Goal: Obtain resource: Obtain resource

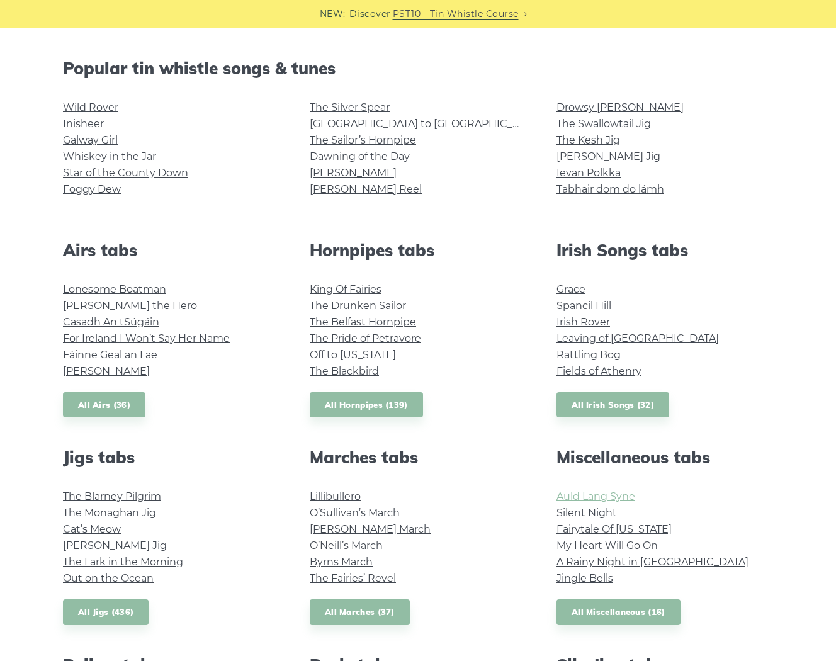
scroll to position [353, 0]
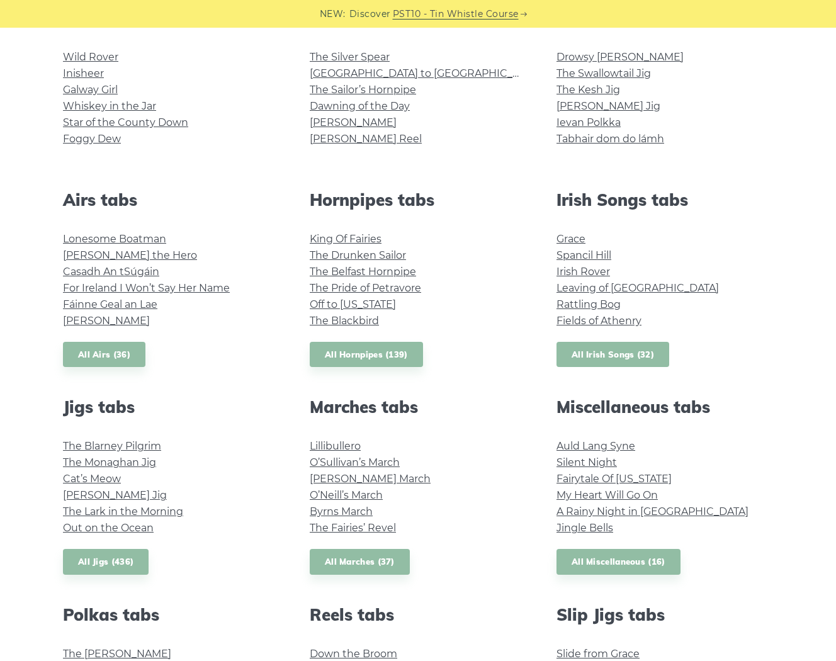
click at [611, 343] on link "All Irish Songs (32)" at bounding box center [613, 355] width 113 height 26
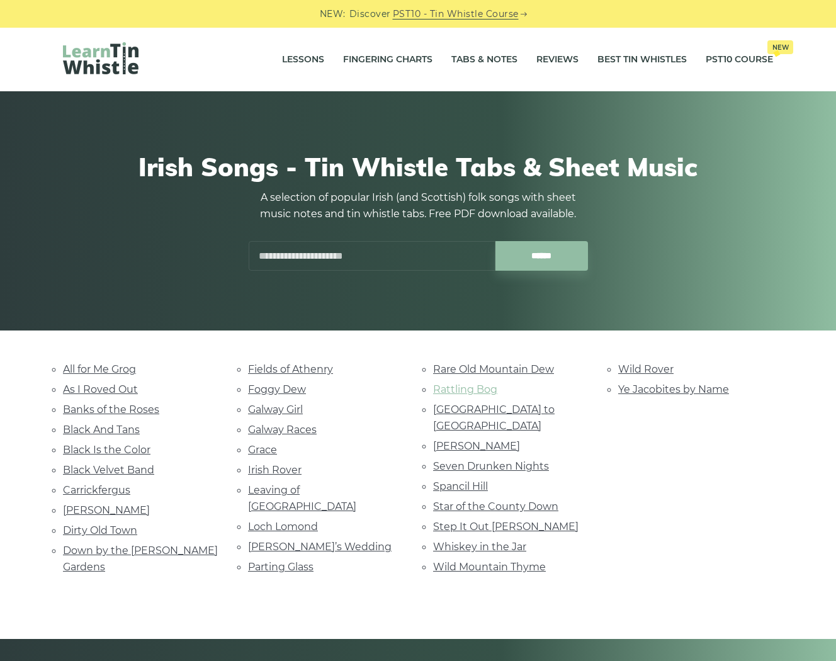
click at [479, 386] on link "Rattling Bog" at bounding box center [465, 390] width 64 height 12
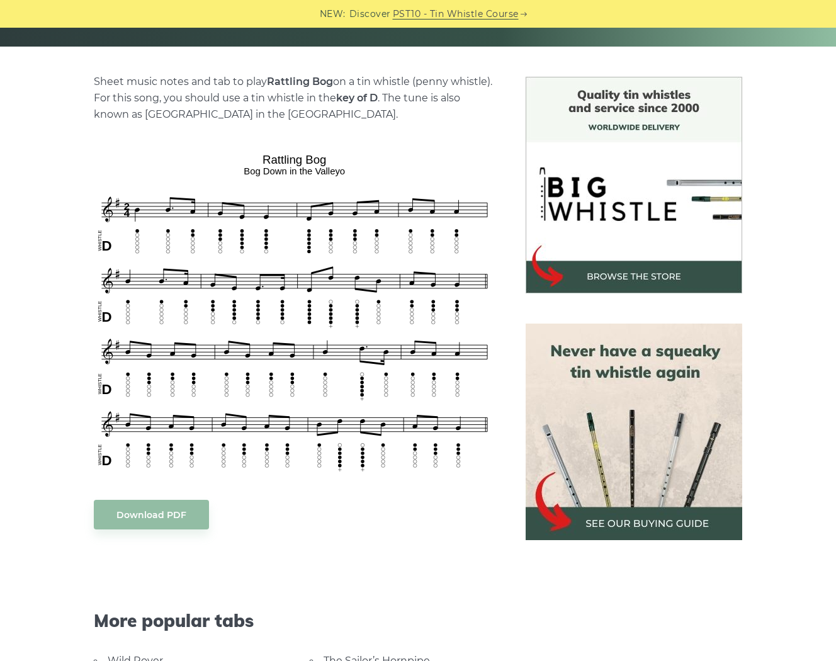
scroll to position [302, 0]
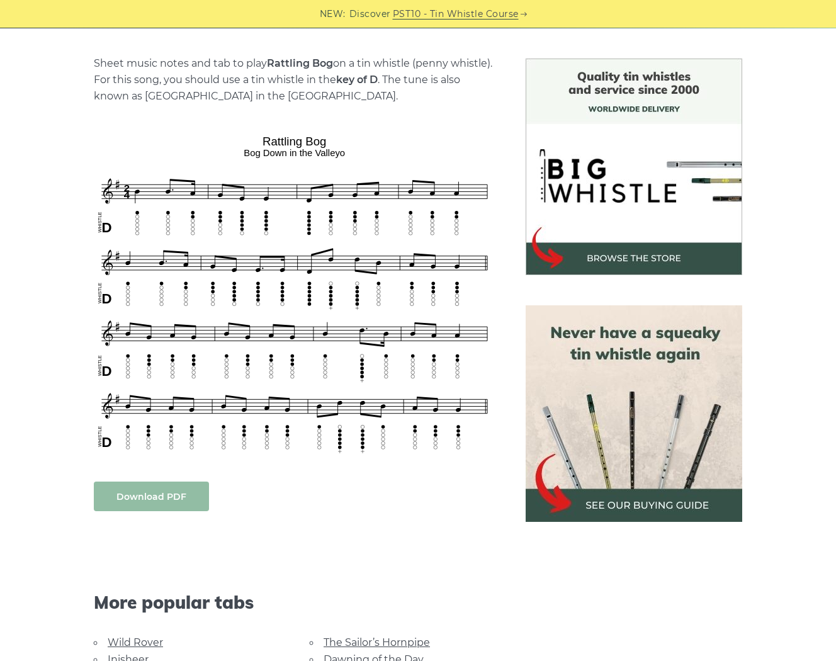
click at [149, 491] on link "Download PDF" at bounding box center [151, 497] width 115 height 30
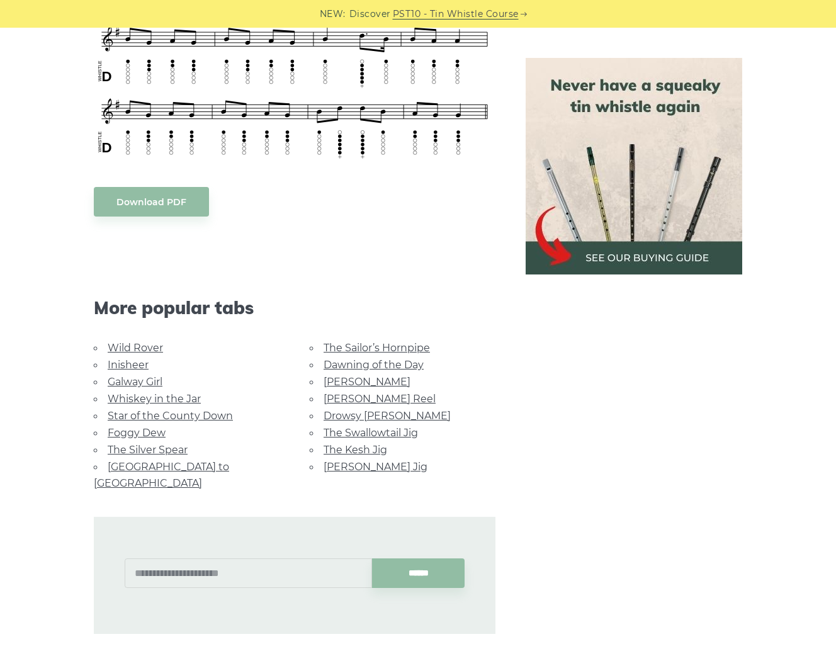
scroll to position [605, 0]
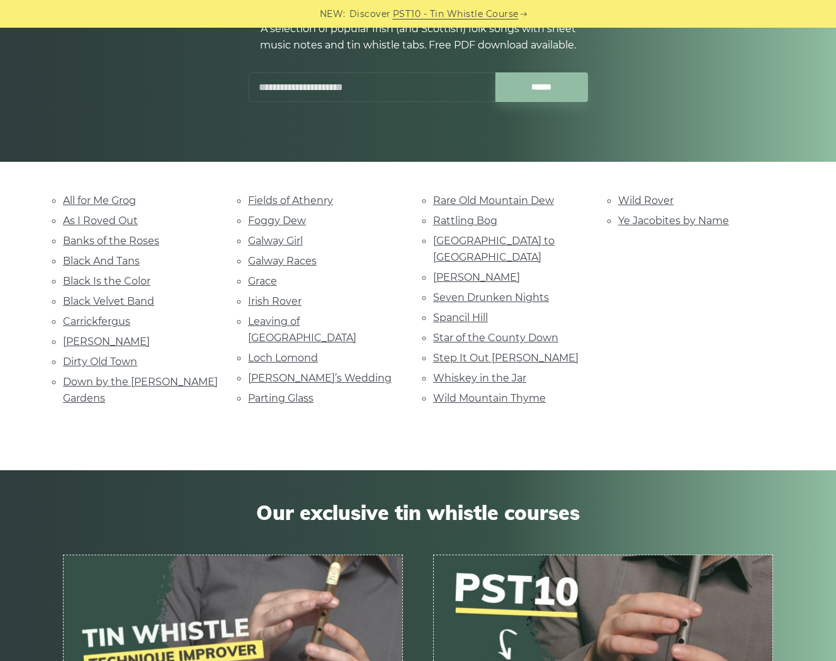
scroll to position [151, 0]
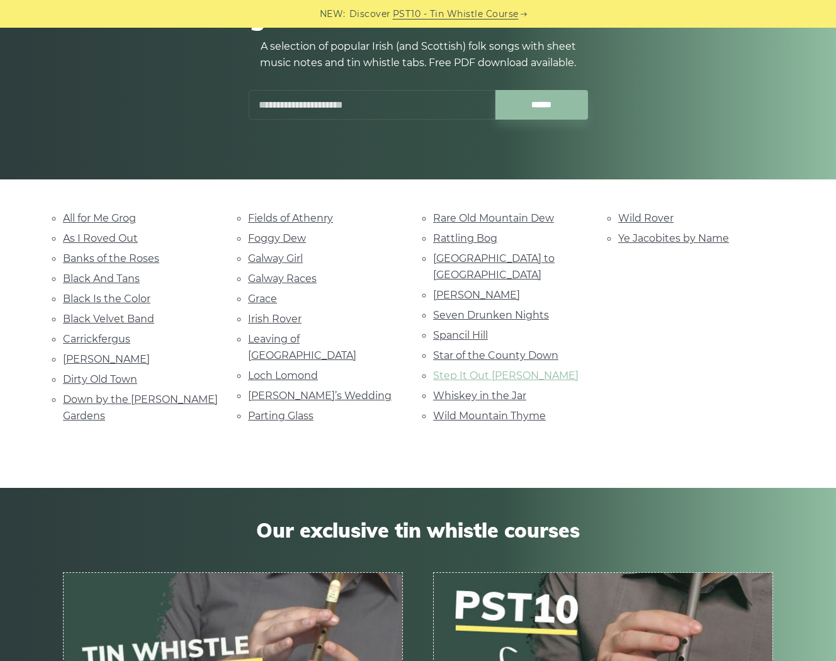
click at [458, 370] on link "Step It Out [PERSON_NAME]" at bounding box center [506, 376] width 146 height 12
click at [103, 374] on link "Dirty Old Town" at bounding box center [100, 380] width 74 height 12
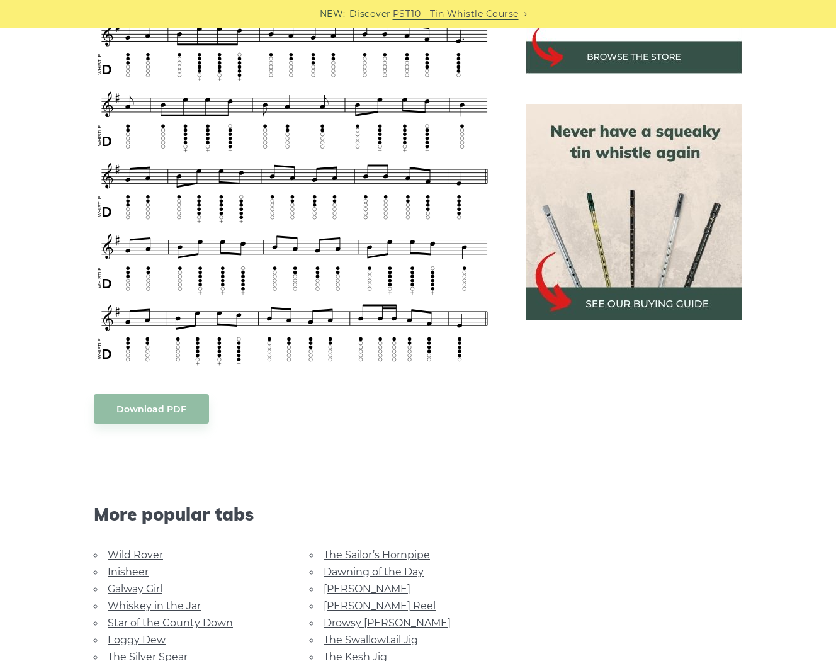
scroll to position [252, 0]
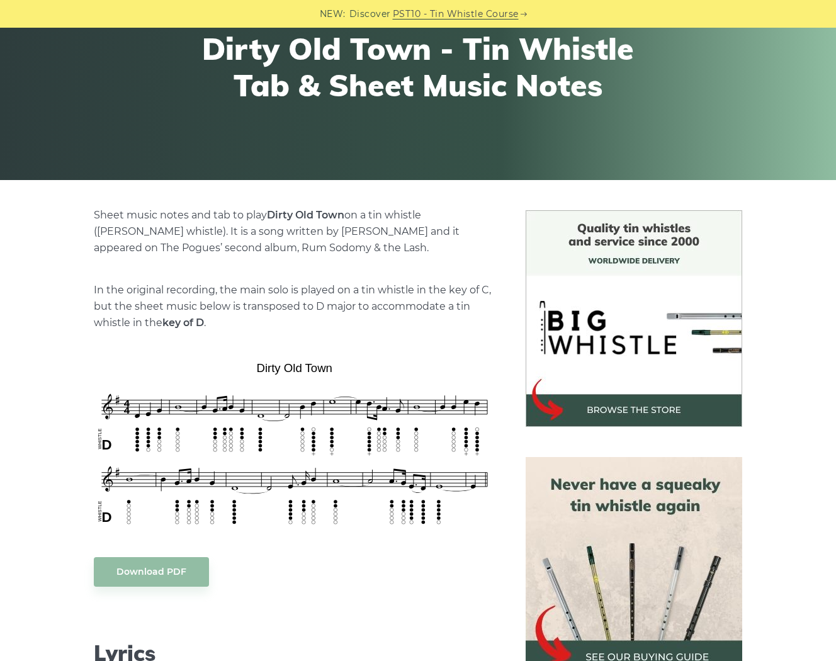
scroll to position [252, 0]
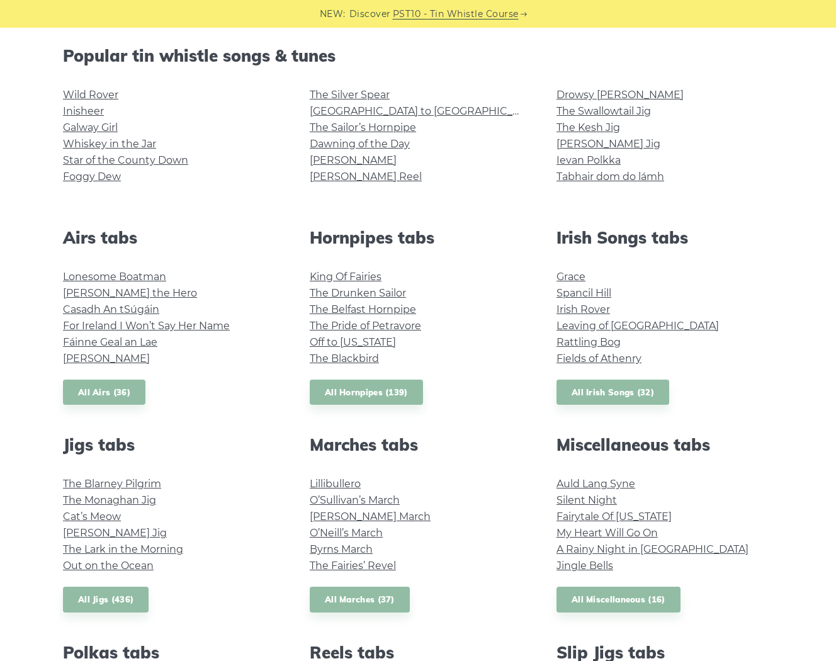
scroll to position [302, 0]
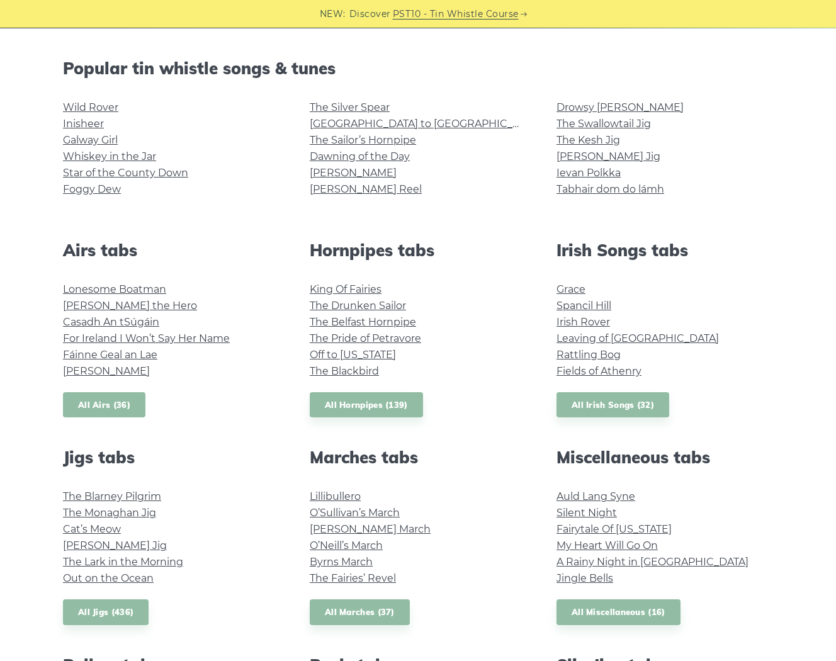
click at [114, 399] on link "All Airs (36)" at bounding box center [104, 405] width 83 height 26
click at [394, 403] on link "All Hornpipes (139)" at bounding box center [366, 405] width 113 height 26
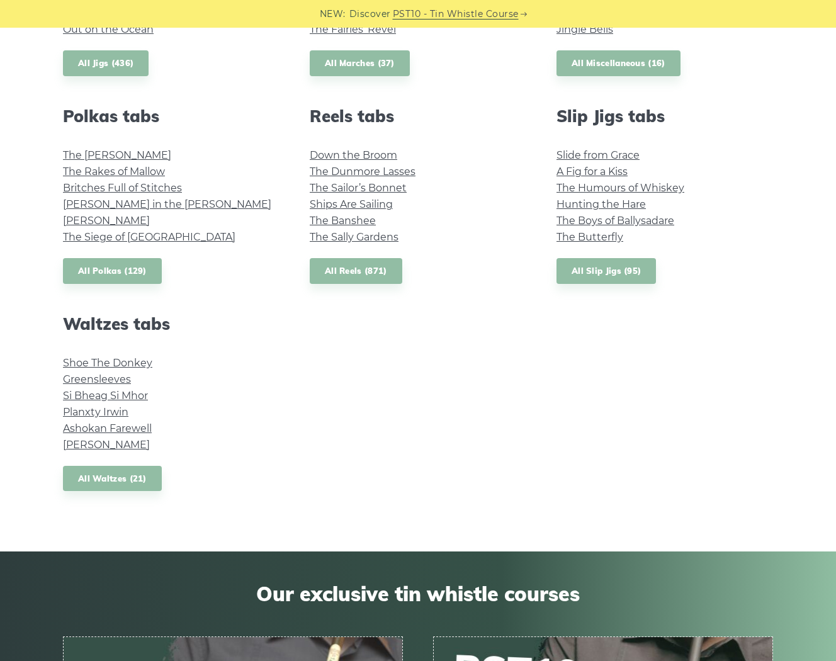
scroll to position [907, 0]
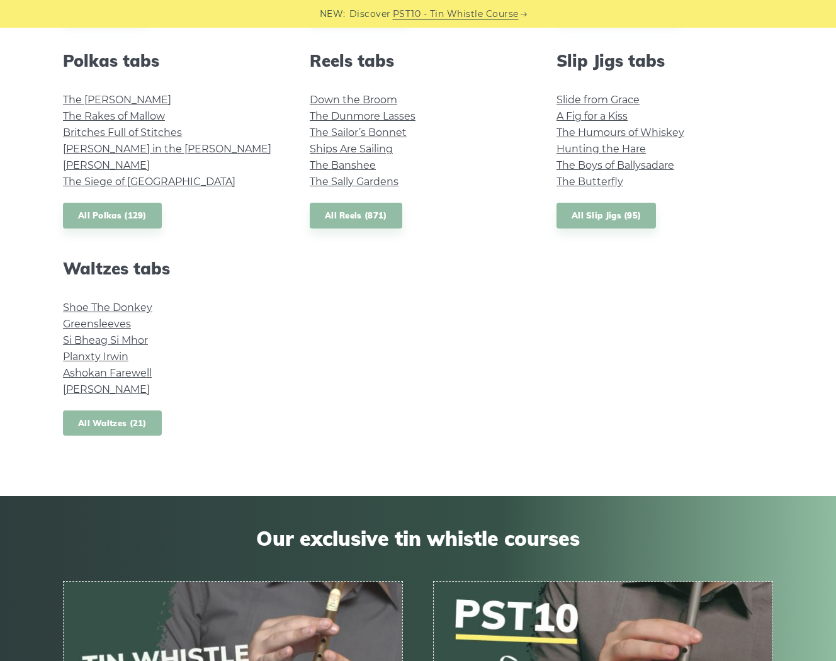
click at [130, 426] on link "All Waltzes (21)" at bounding box center [112, 424] width 99 height 26
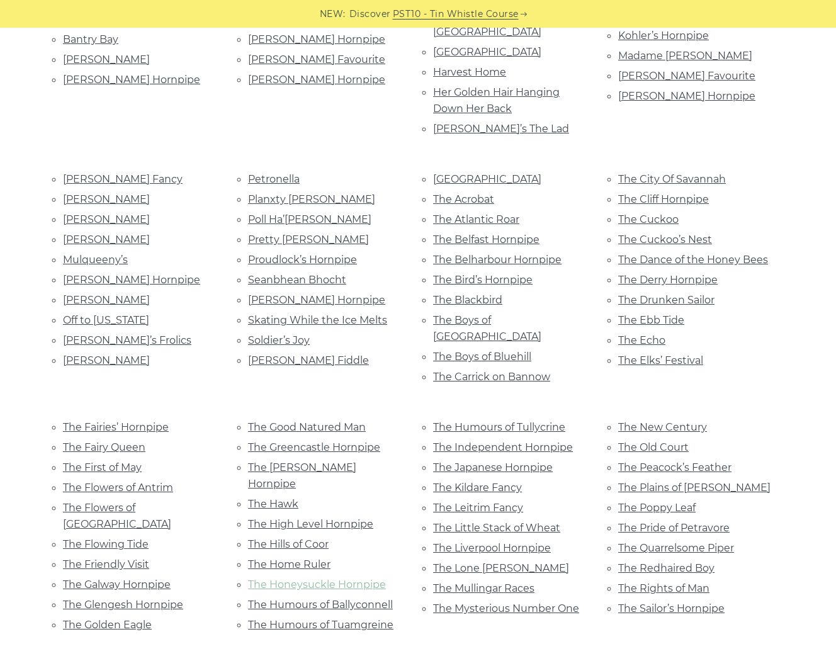
scroll to position [454, 0]
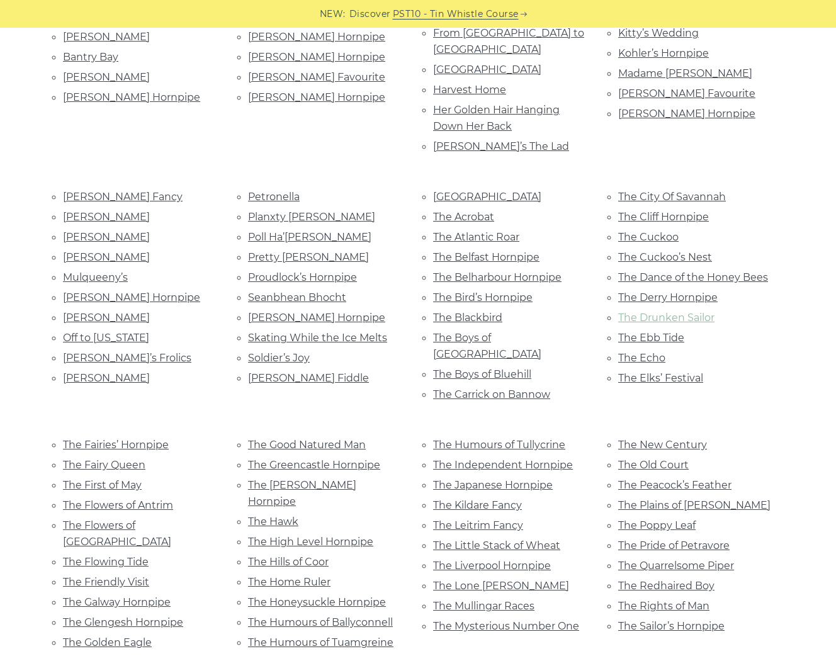
click at [690, 312] on link "The Drunken Sailor" at bounding box center [667, 318] width 96 height 12
drag, startPoint x: 609, startPoint y: 343, endPoint x: 608, endPoint y: 314, distance: 29.0
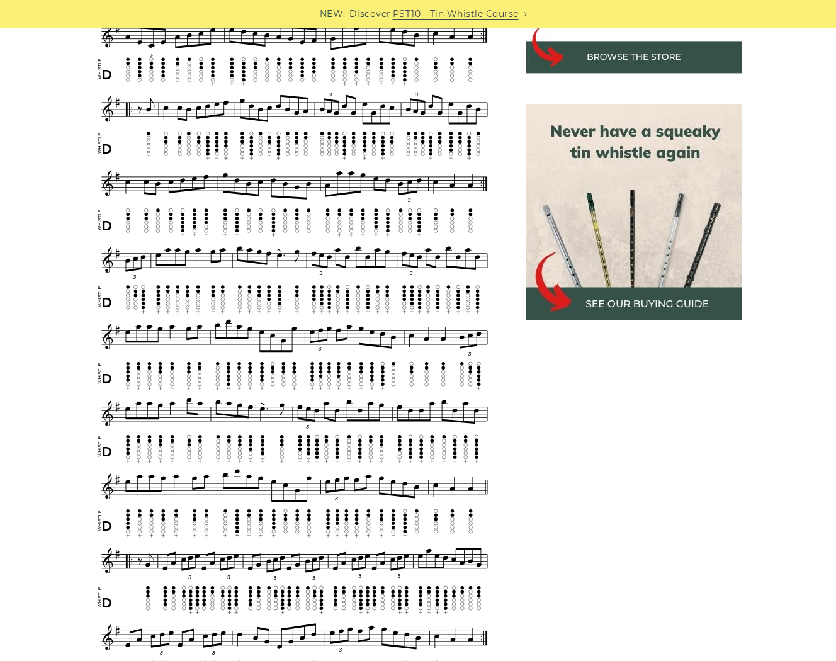
scroll to position [252, 0]
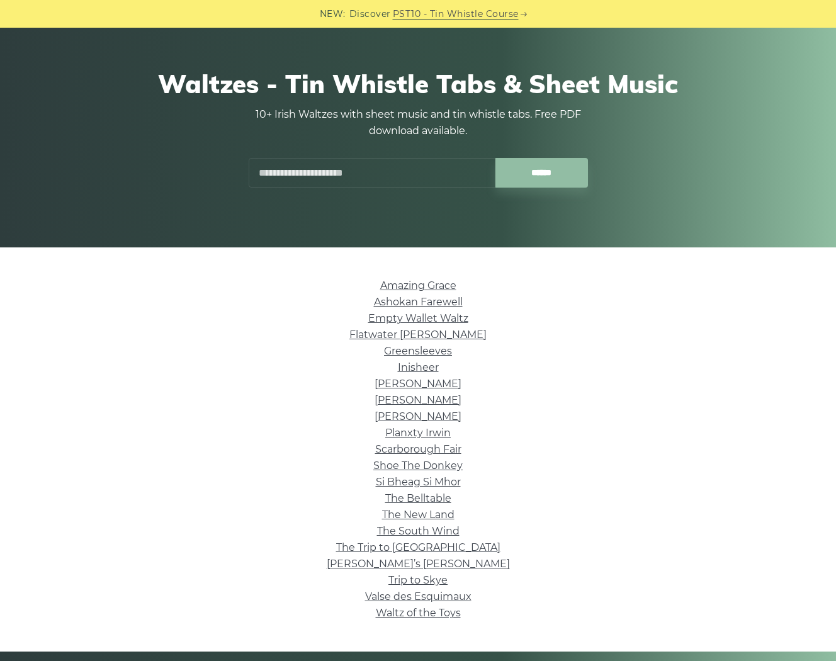
scroll to position [101, 0]
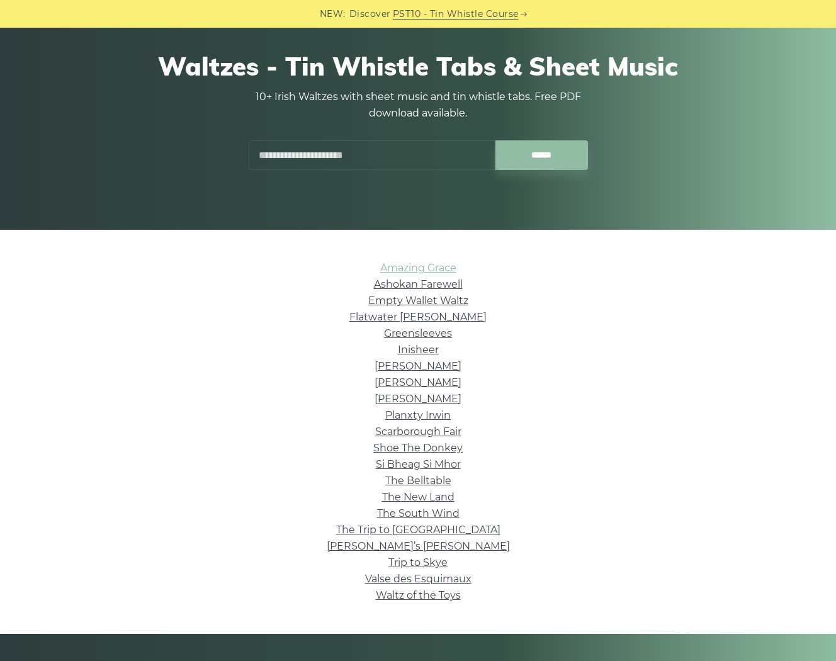
click at [451, 270] on link "Amazing Grace" at bounding box center [418, 268] width 76 height 12
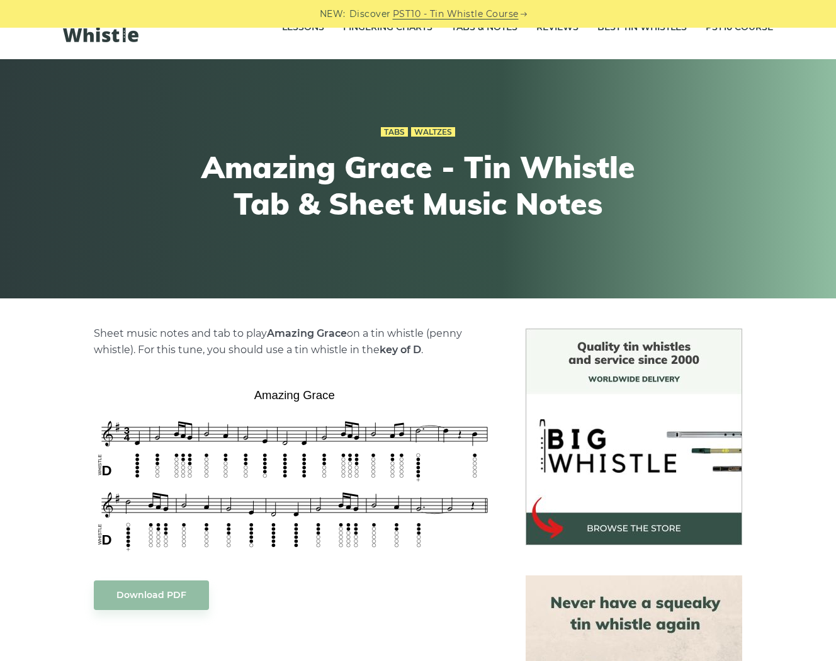
scroll to position [50, 0]
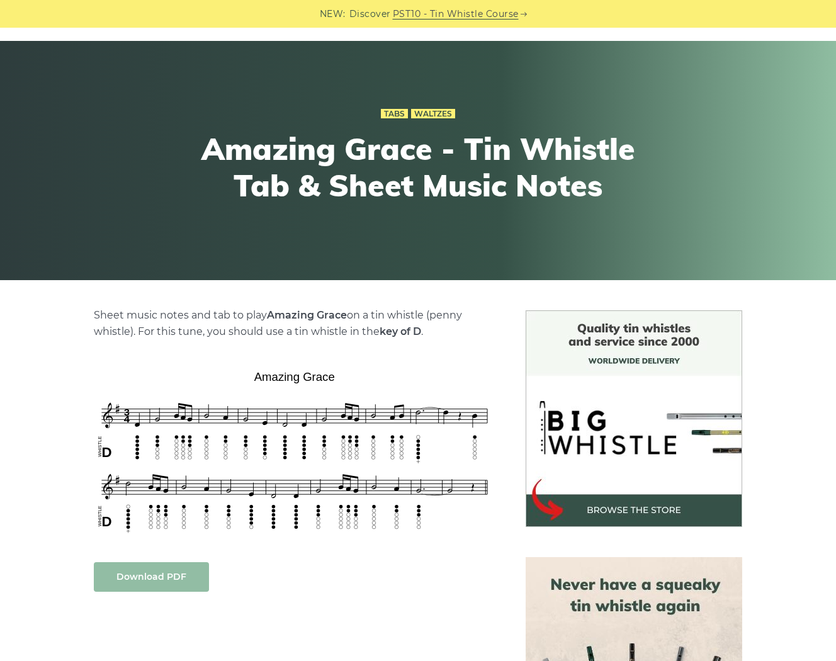
click at [164, 562] on link "Download PDF" at bounding box center [151, 577] width 115 height 30
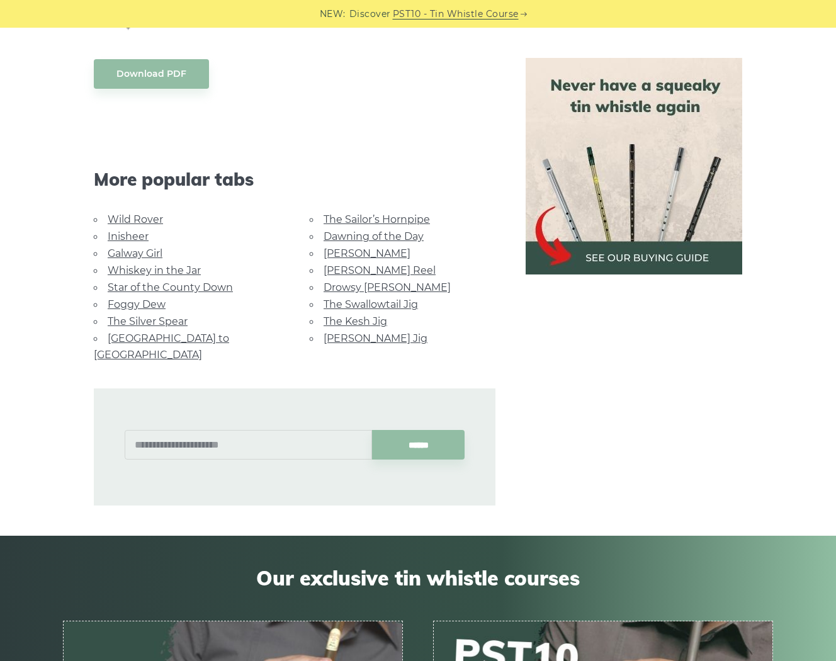
scroll to position [354, 0]
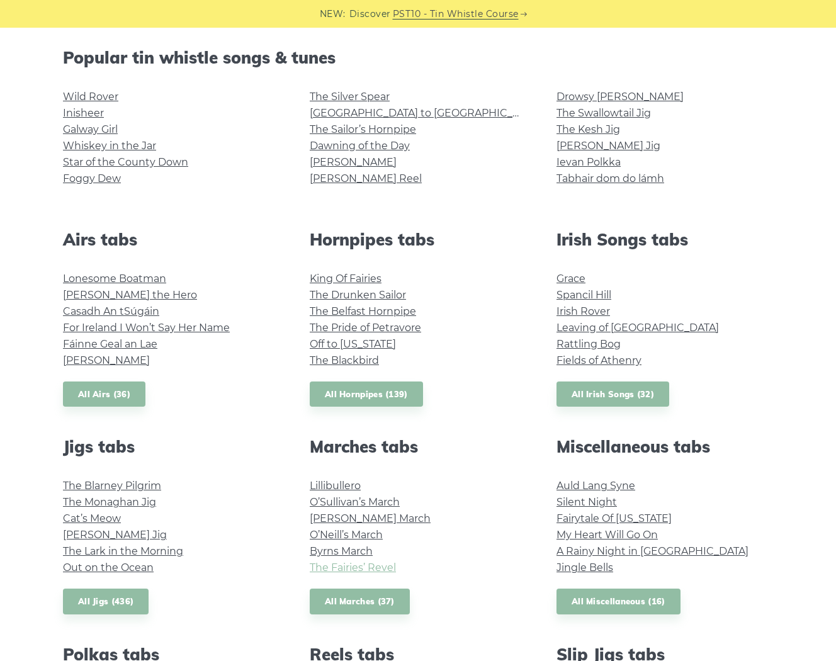
scroll to position [252, 0]
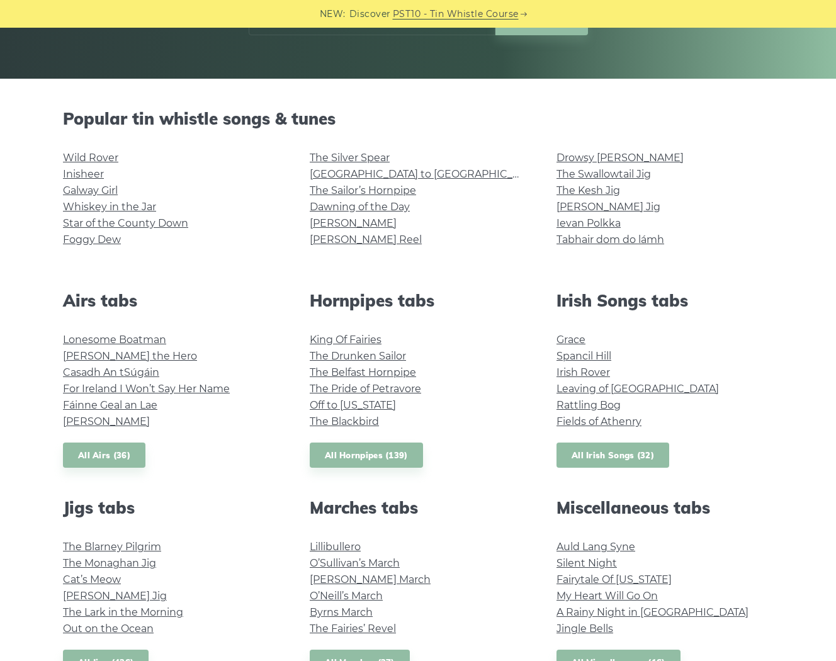
click at [605, 459] on link "All Irish Songs (32)" at bounding box center [613, 456] width 113 height 26
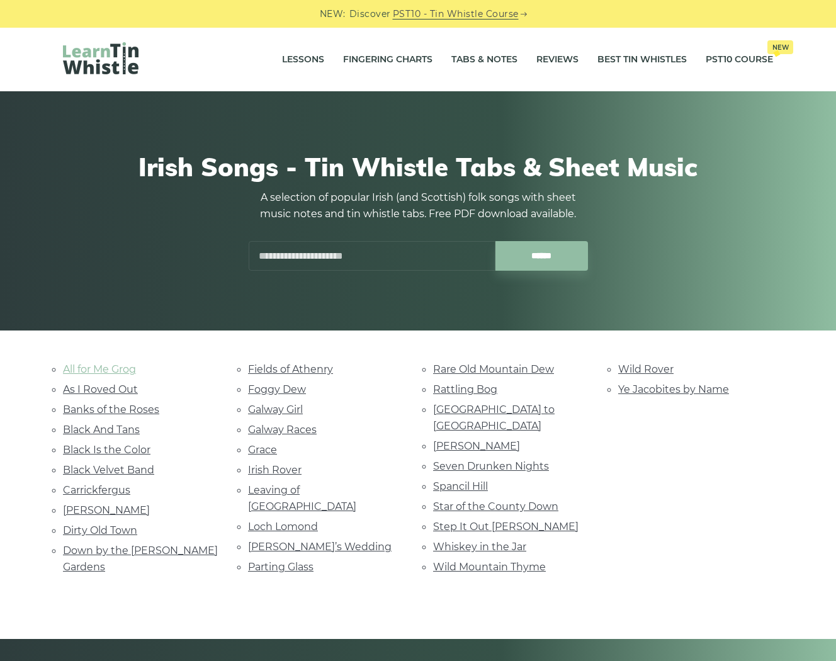
click at [109, 373] on link "All for Me Grog" at bounding box center [99, 369] width 73 height 12
click at [119, 368] on link "All for Me Grog" at bounding box center [99, 369] width 73 height 12
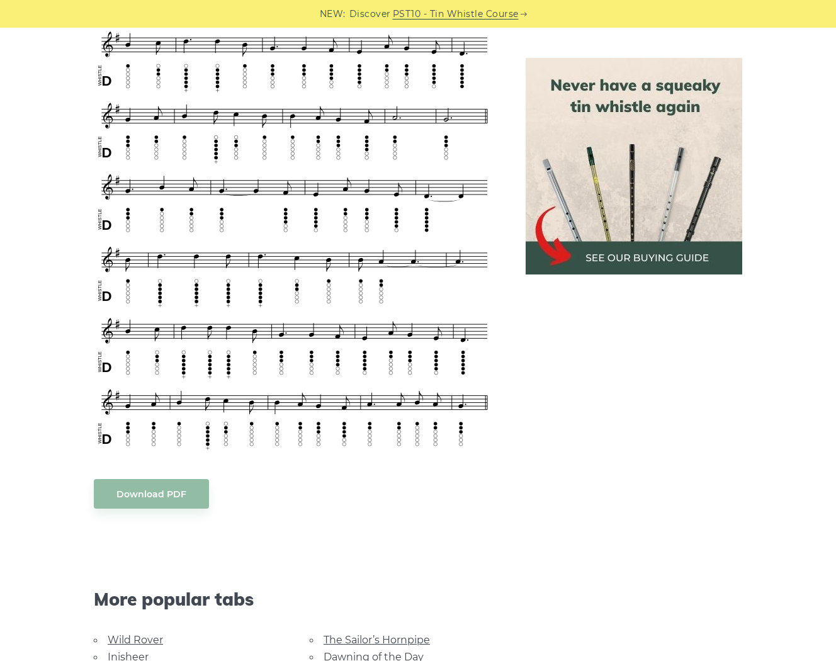
scroll to position [857, 0]
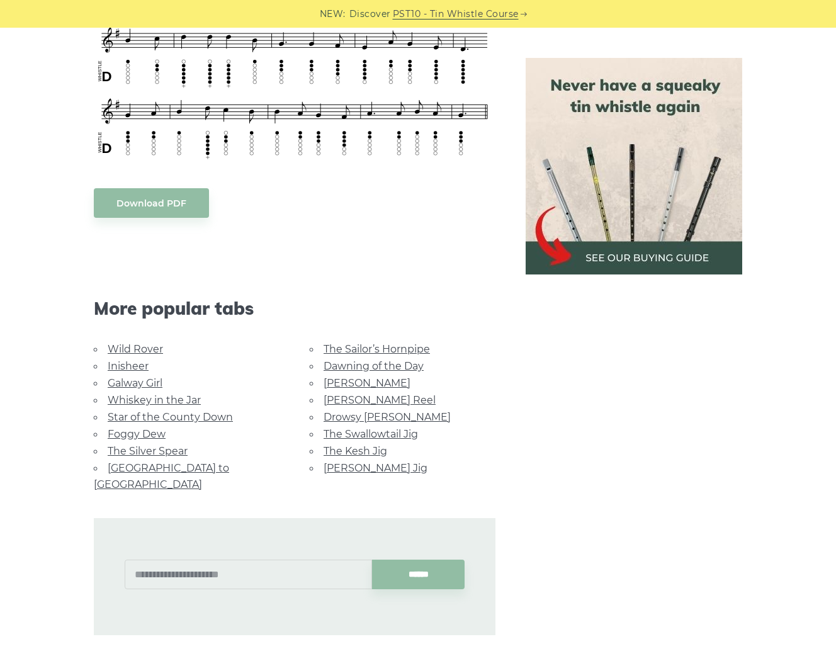
click at [179, 464] on link "[GEOGRAPHIC_DATA] to [GEOGRAPHIC_DATA]" at bounding box center [161, 476] width 135 height 28
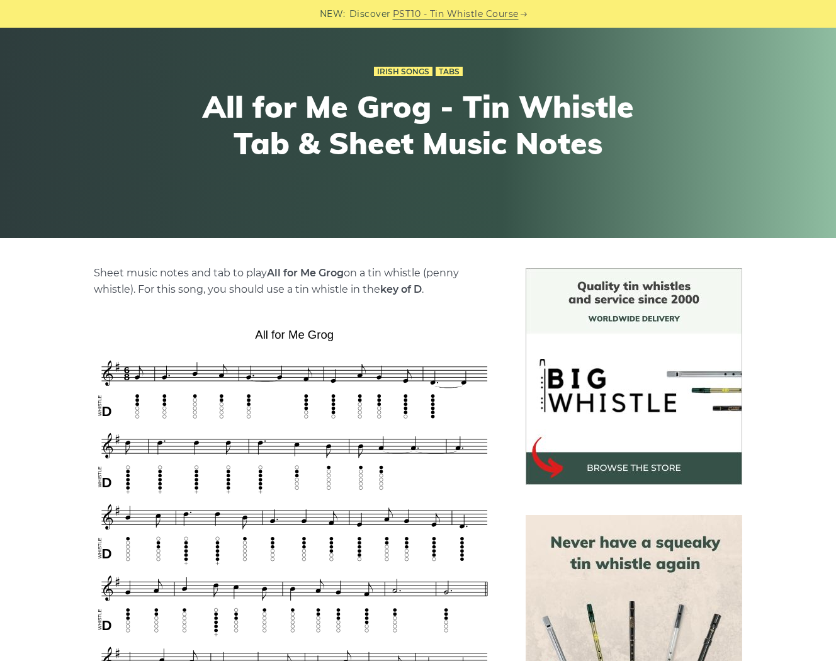
scroll to position [151, 0]
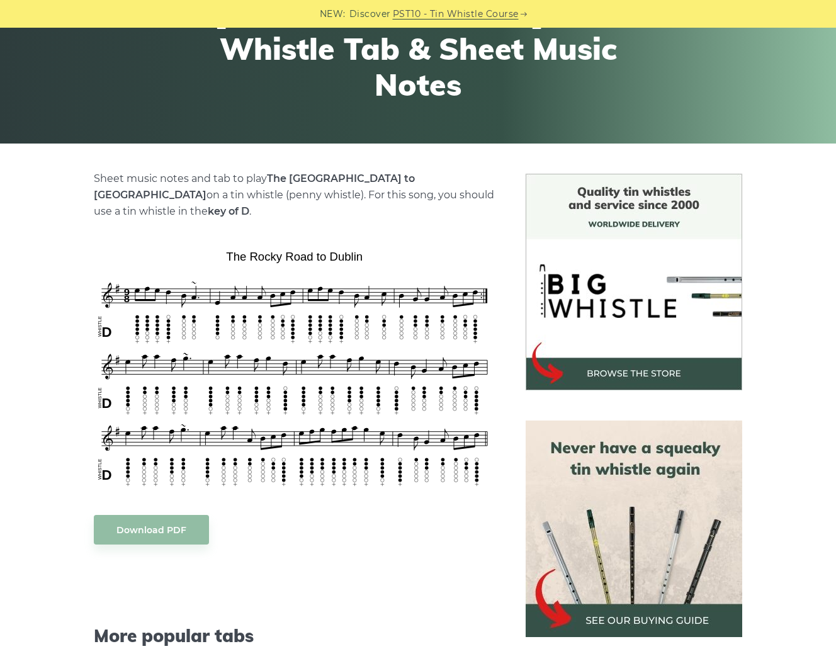
scroll to position [202, 0]
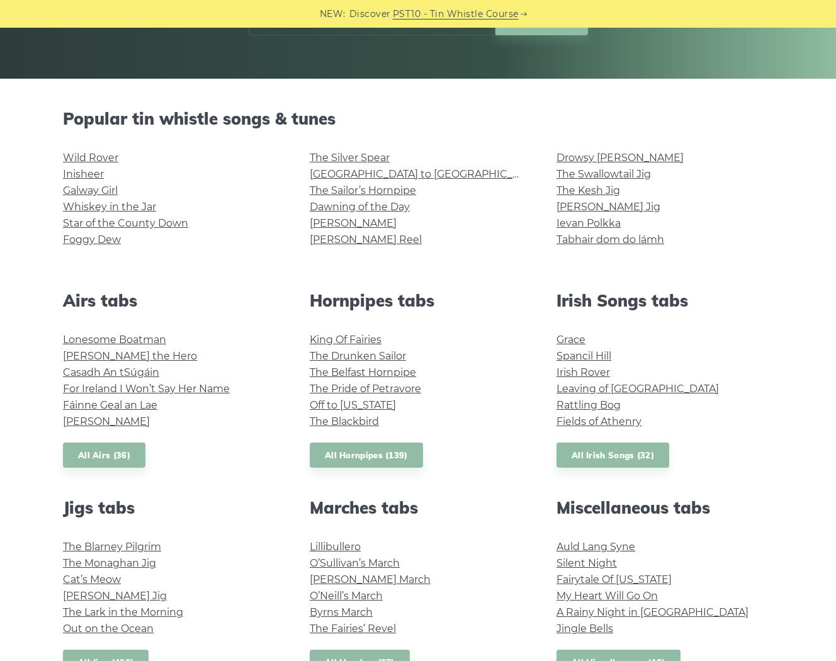
drag, startPoint x: 517, startPoint y: 532, endPoint x: 528, endPoint y: 525, distance: 13.5
